Goal: Information Seeking & Learning: Learn about a topic

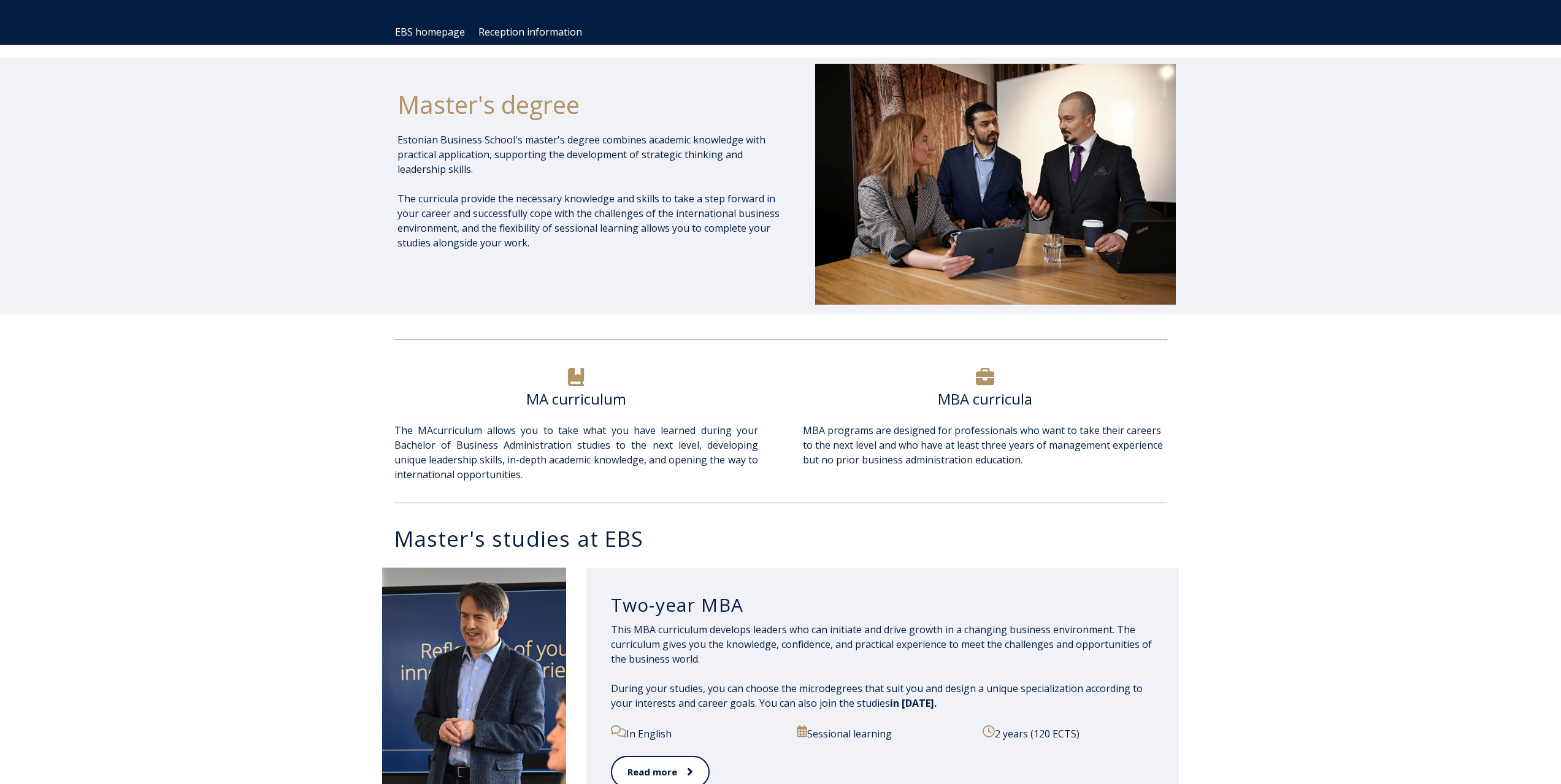
scroll to position [123, 0]
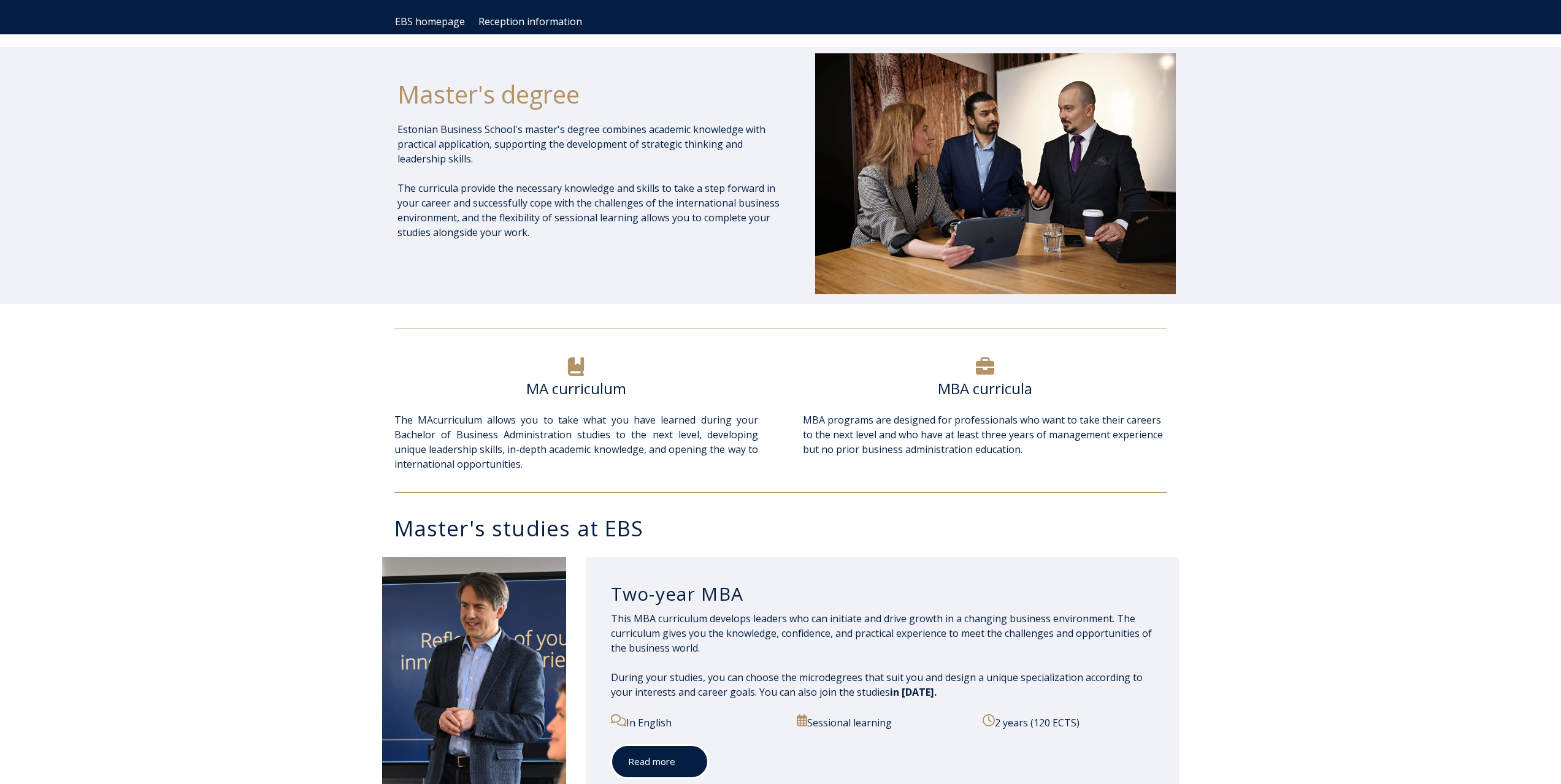
click at [647, 766] on font "Read more" at bounding box center [652, 761] width 47 height 12
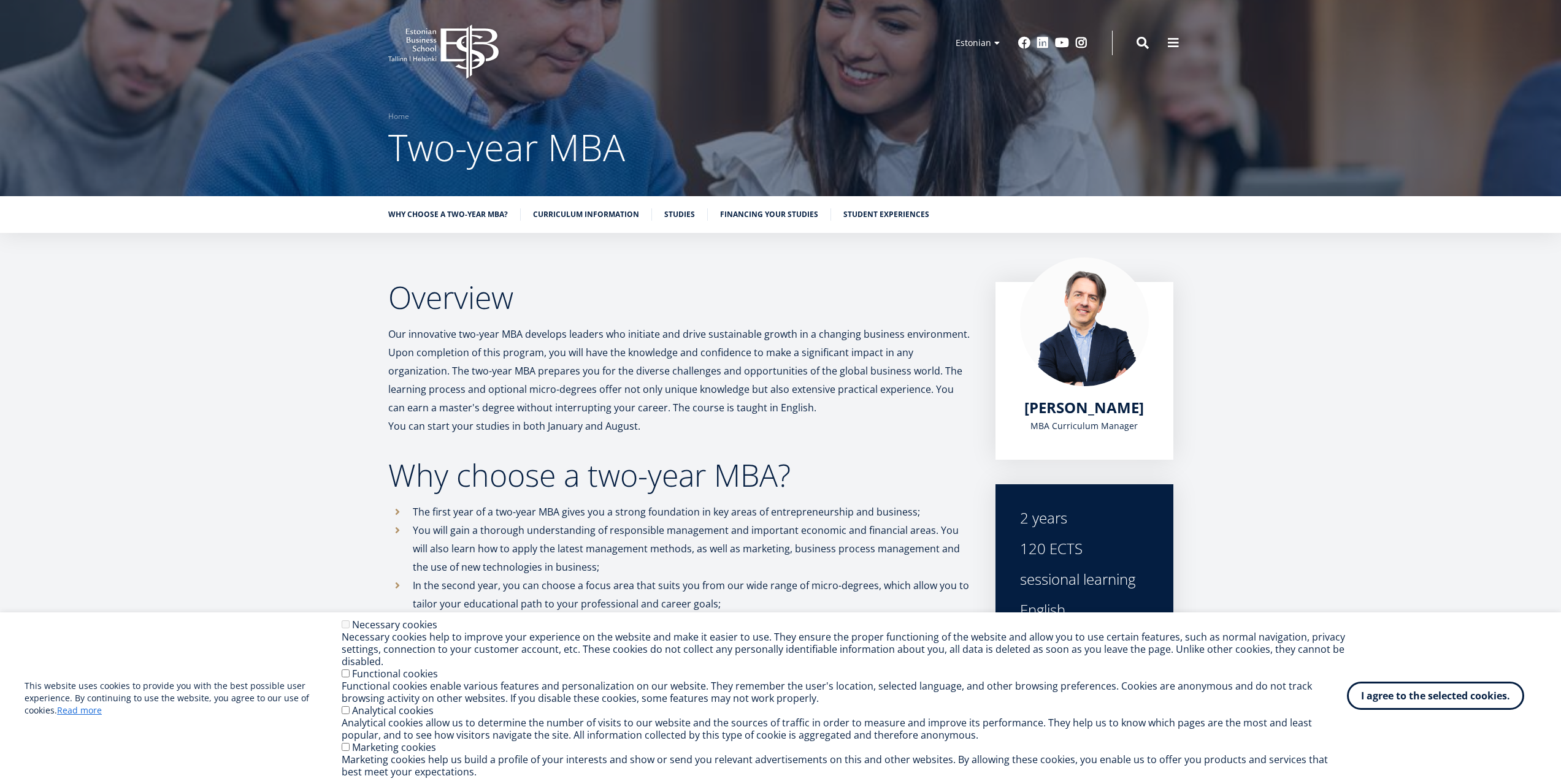
click at [1441, 690] on font "I agree to the selected cookies." at bounding box center [1436, 696] width 149 height 13
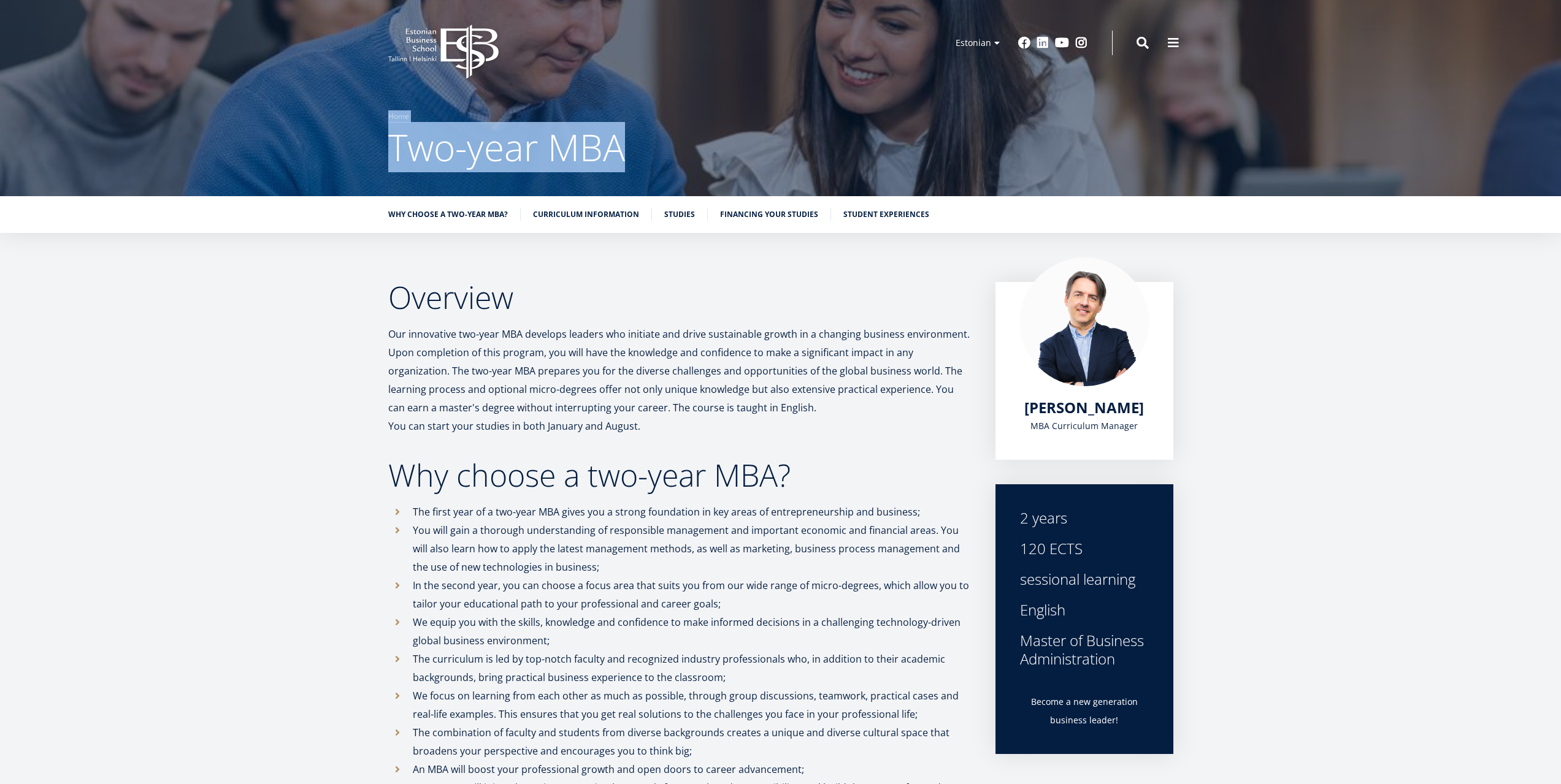
drag, startPoint x: 1560, startPoint y: 32, endPoint x: 1573, endPoint y: 126, distance: 94.9
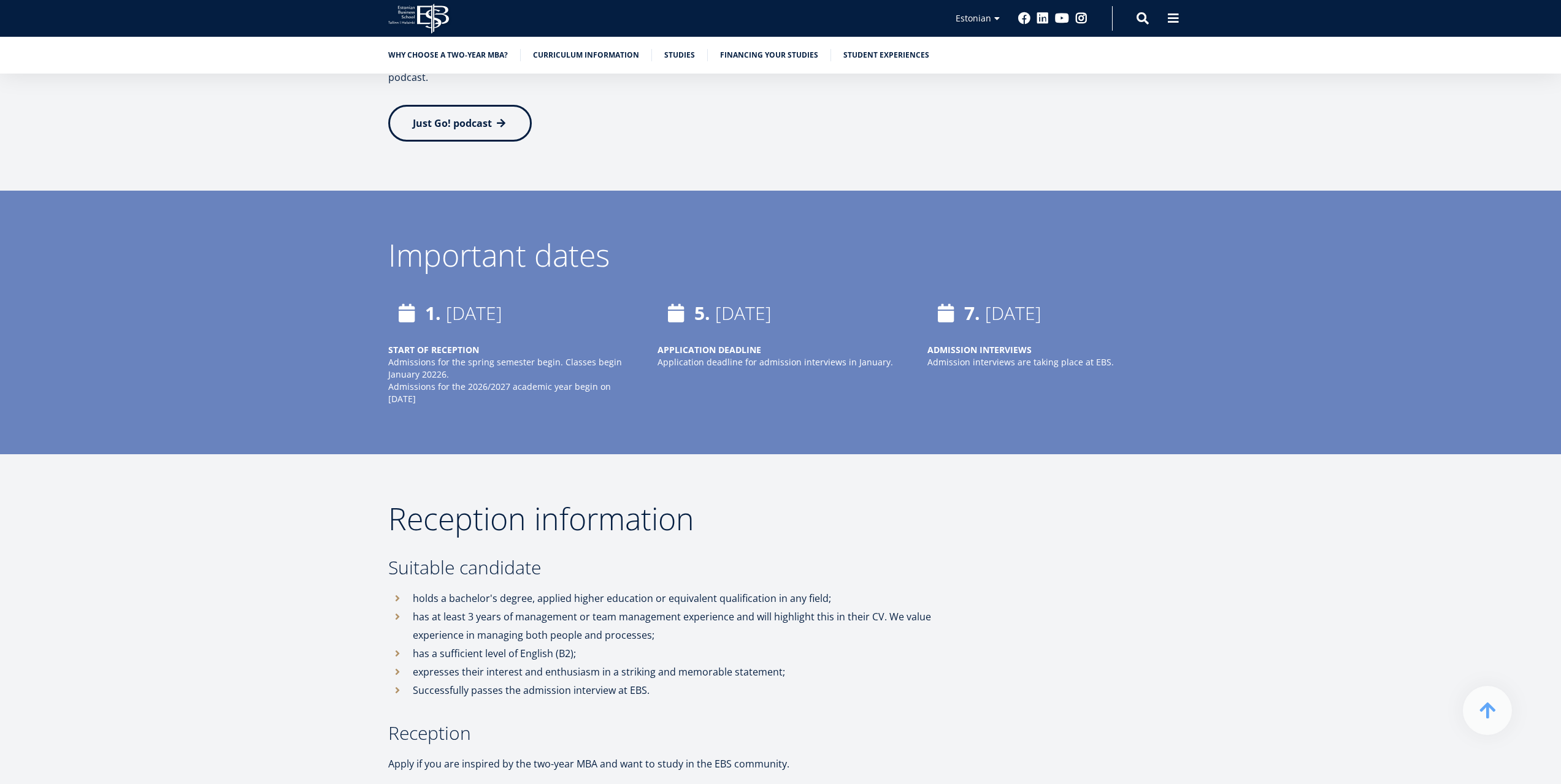
scroll to position [2670, 0]
